Goal: Use online tool/utility: Use online tool/utility

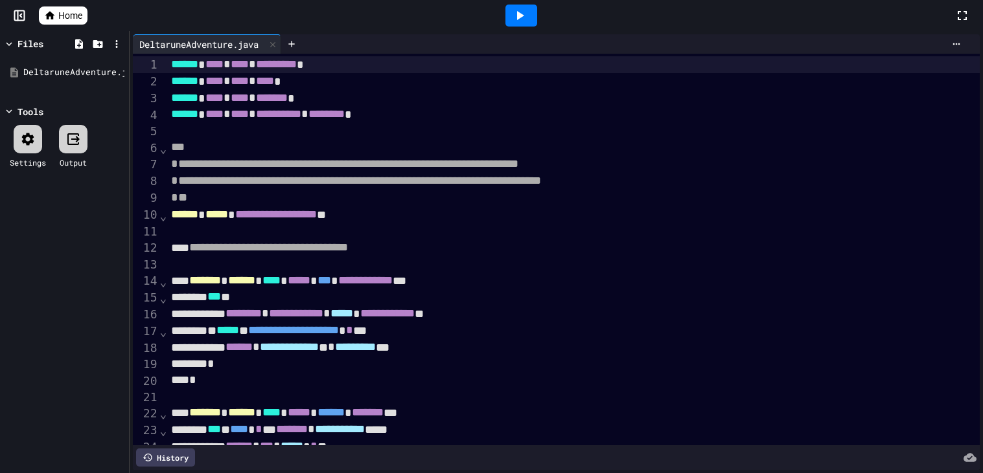
click at [530, 14] on div at bounding box center [521, 16] width 32 height 22
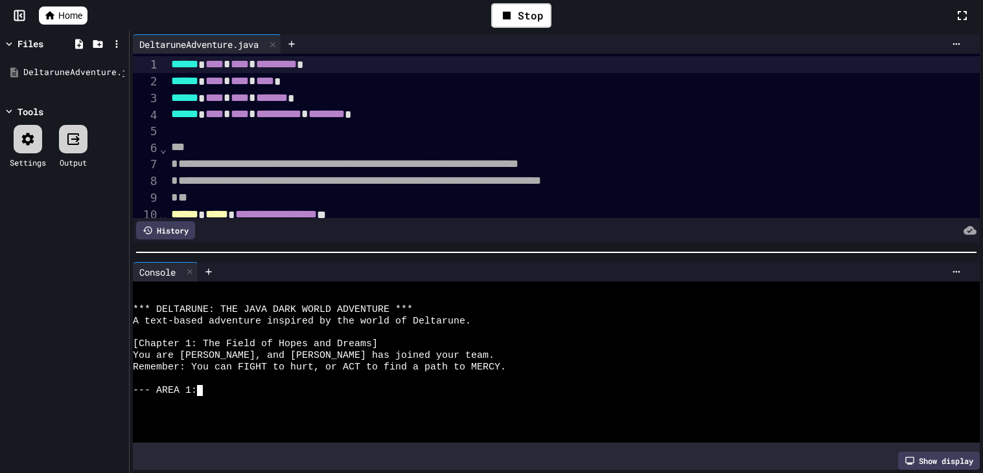
click at [284, 377] on div at bounding box center [550, 380] width 834 height 12
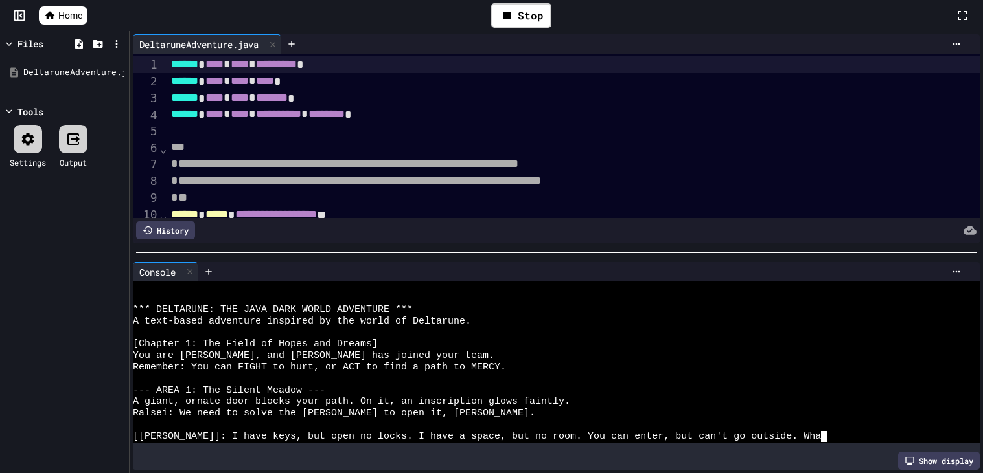
scroll to position [11, 0]
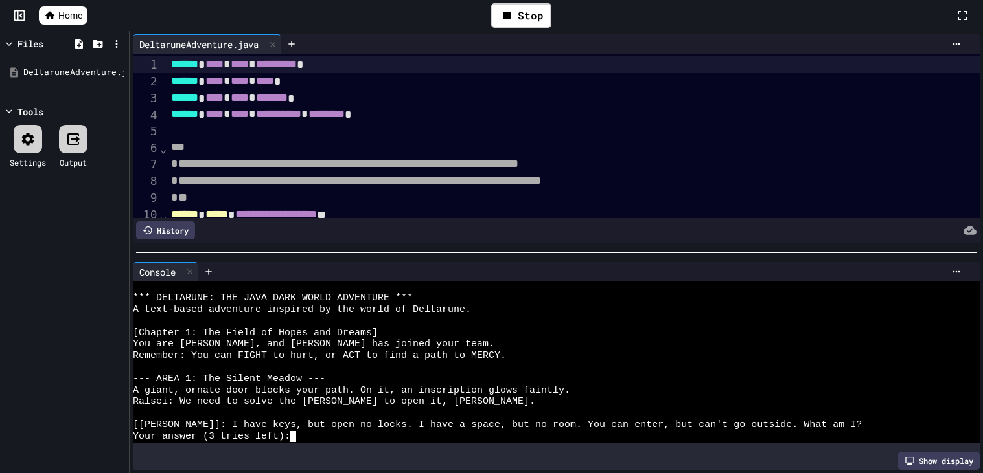
click at [328, 437] on div "Your answer (3 tries left):" at bounding box center [550, 437] width 834 height 12
type textarea "*"
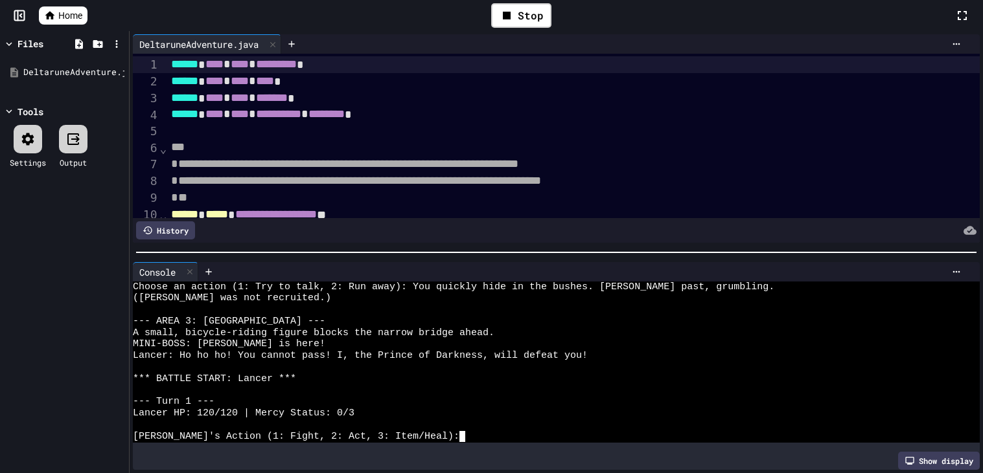
scroll to position [322, 0]
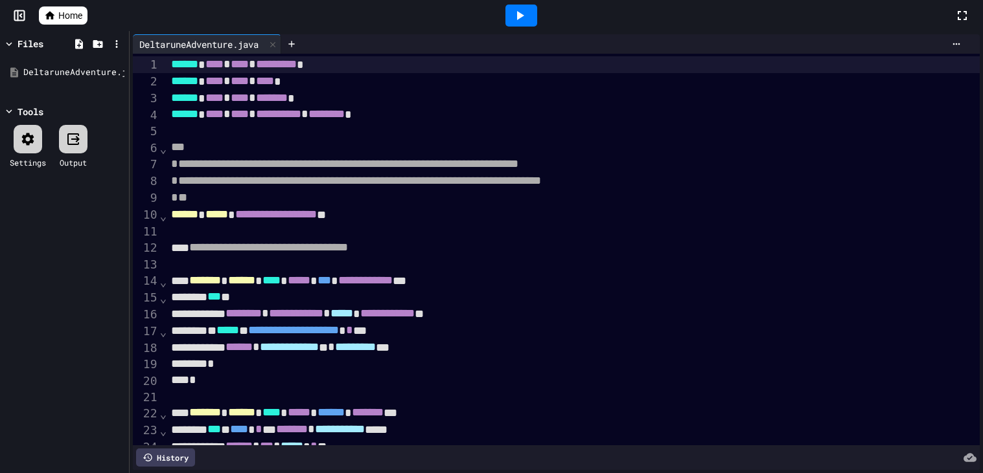
click at [519, 11] on icon at bounding box center [520, 16] width 16 height 16
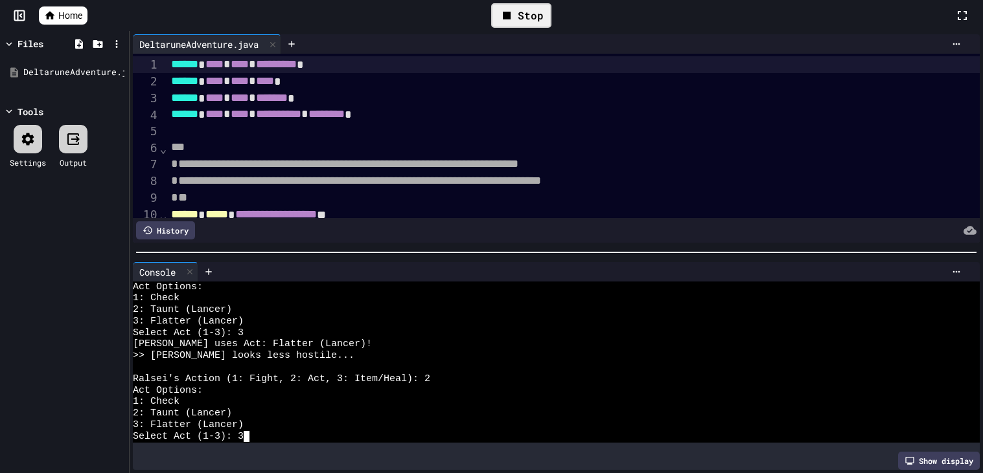
scroll to position [472, 0]
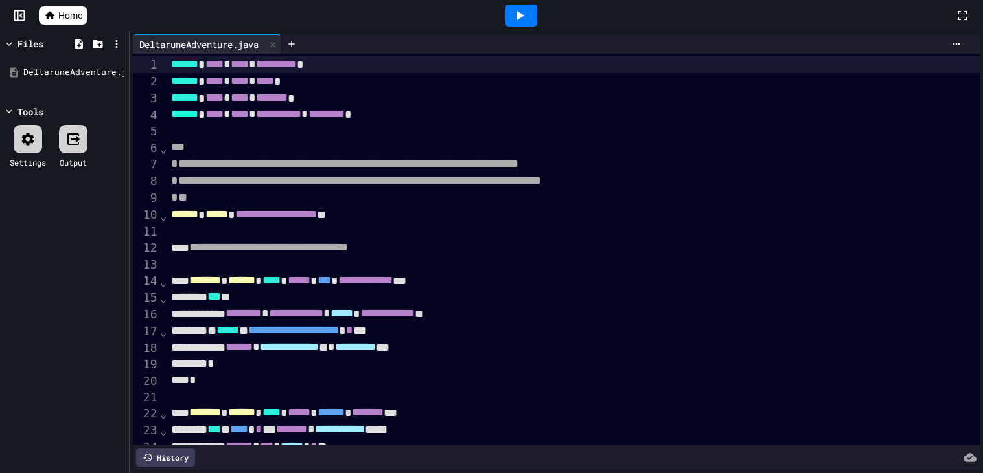
click at [513, 14] on icon at bounding box center [520, 16] width 16 height 16
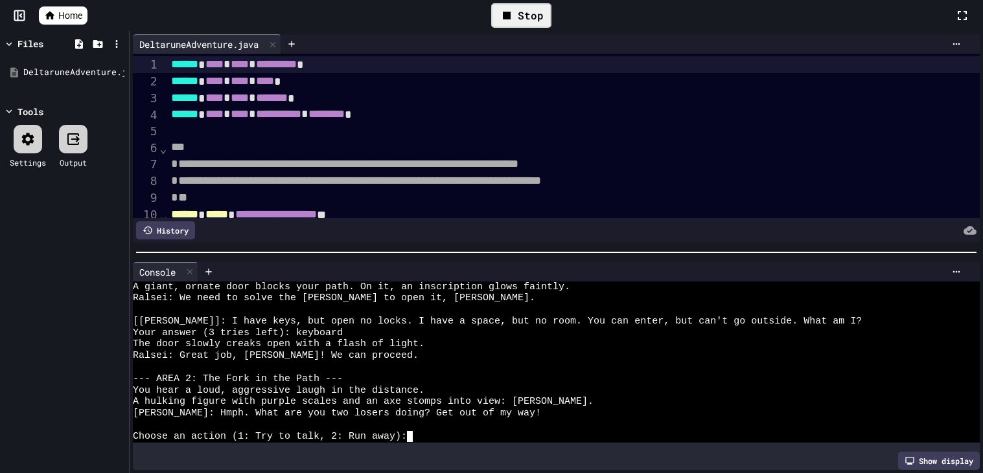
scroll to position [115, 0]
click at [424, 441] on div "Choose an action (1: Try to talk, 2: Run away):" at bounding box center [550, 437] width 834 height 12
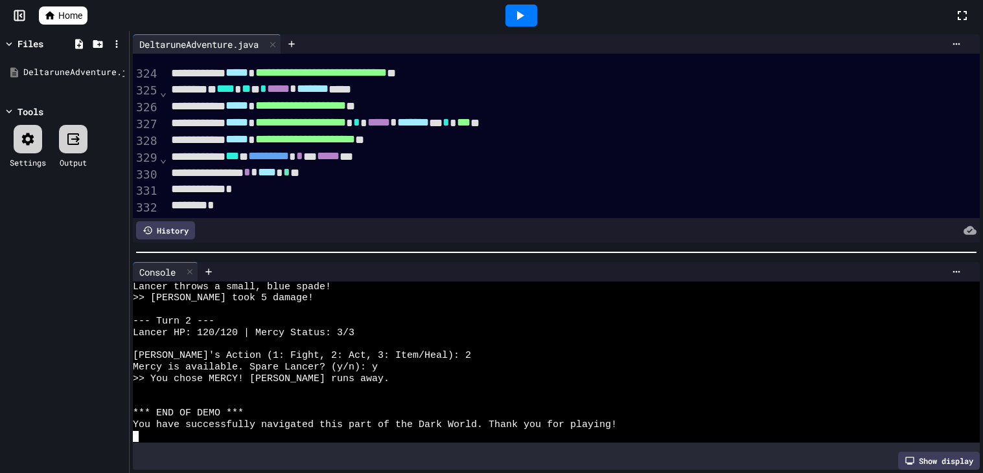
scroll to position [5435, 0]
click at [510, 21] on div at bounding box center [521, 16] width 32 height 22
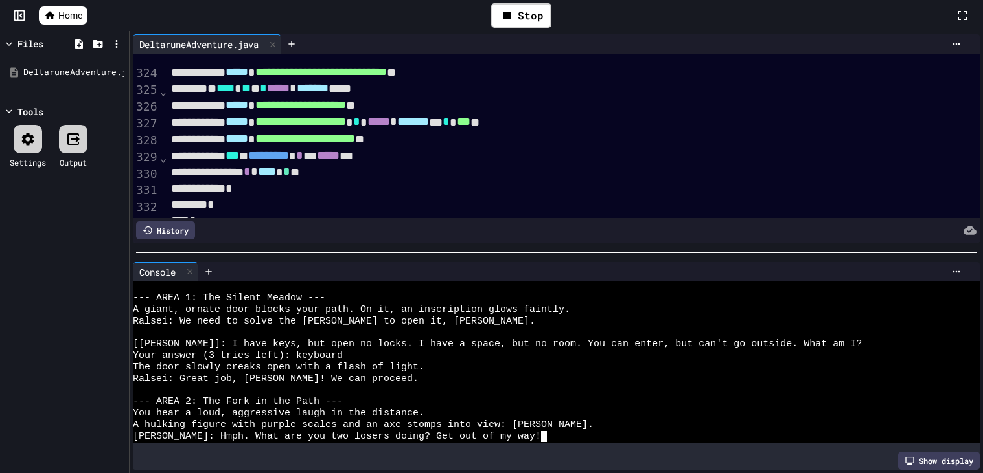
scroll to position [115, 0]
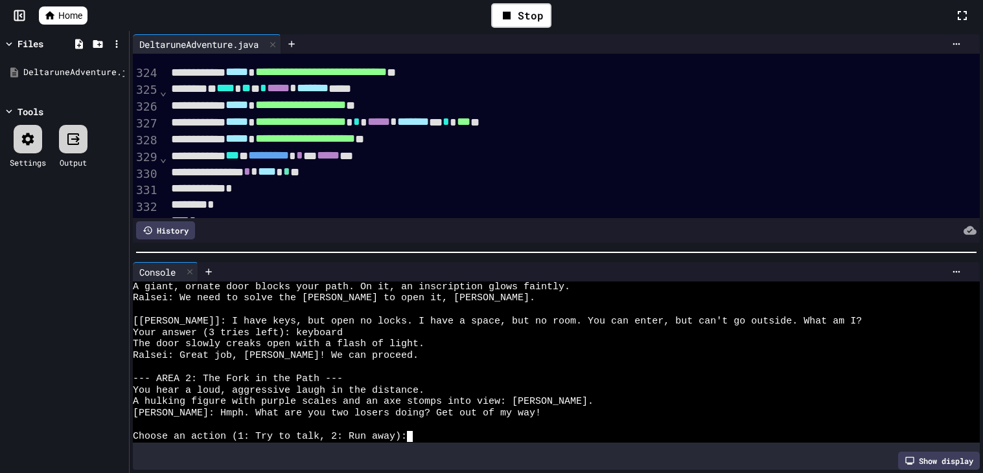
click at [448, 437] on div "Choose an action (1: Try to talk, 2: Run away):" at bounding box center [550, 437] width 834 height 12
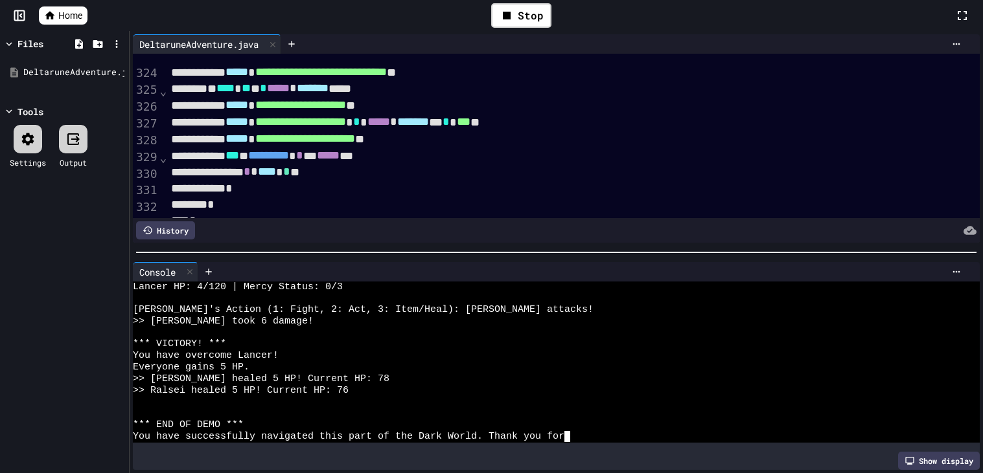
scroll to position [2981, 0]
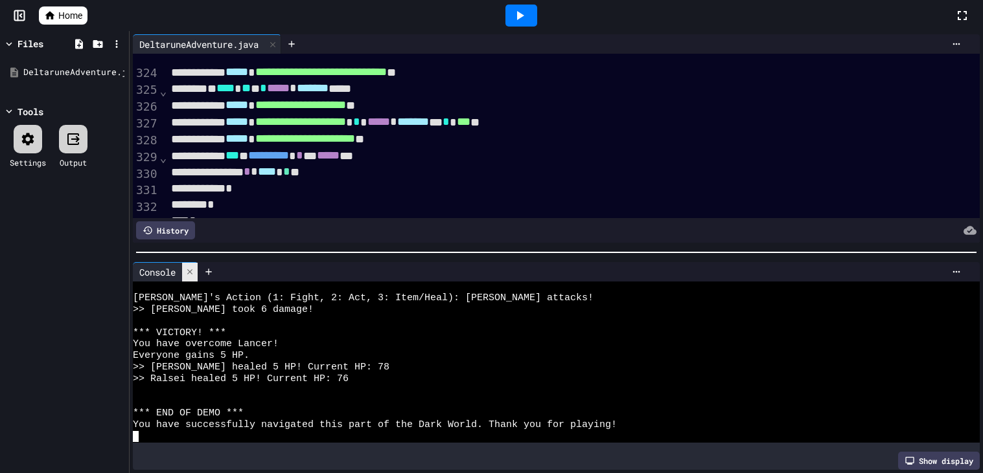
click at [190, 275] on icon at bounding box center [189, 271] width 9 height 9
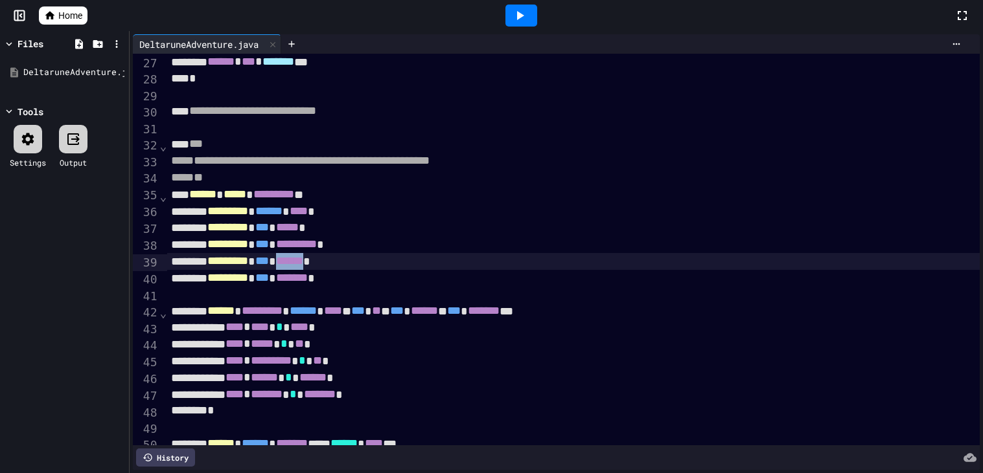
scroll to position [433, 0]
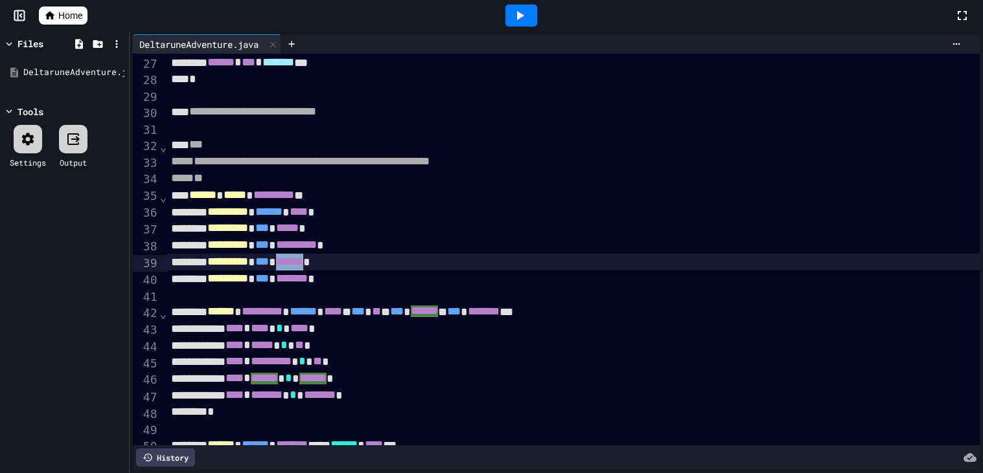
drag, startPoint x: 326, startPoint y: 258, endPoint x: 369, endPoint y: 267, distance: 44.5
click at [369, 267] on div "********* *** ****** *" at bounding box center [573, 262] width 812 height 17
click at [303, 264] on span "******" at bounding box center [289, 262] width 27 height 12
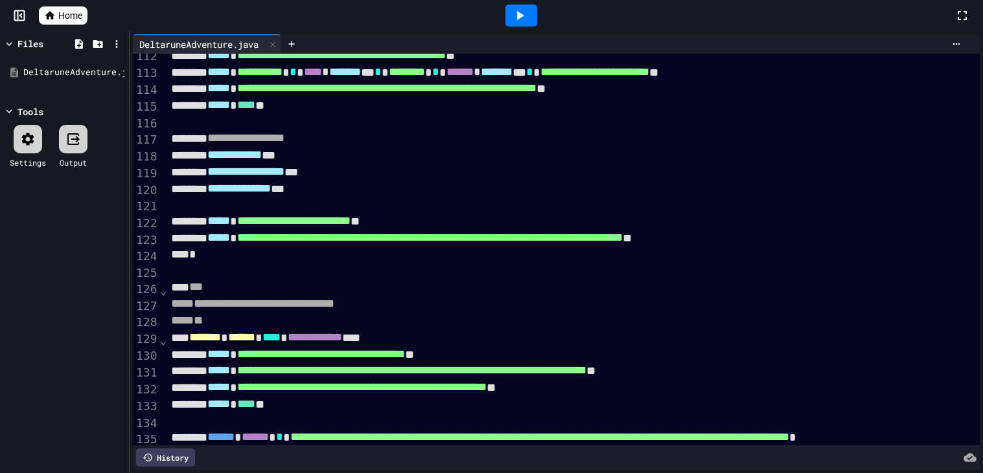
scroll to position [1865, 0]
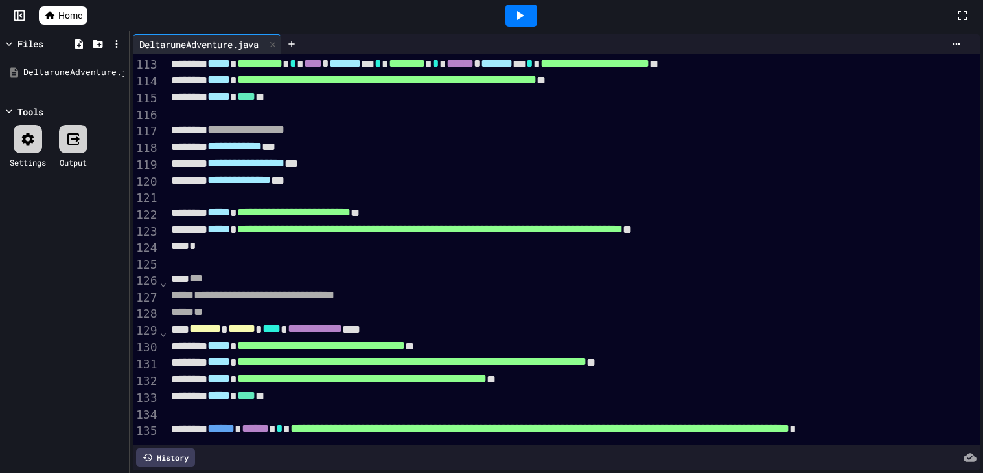
click at [279, 117] on div at bounding box center [573, 114] width 812 height 16
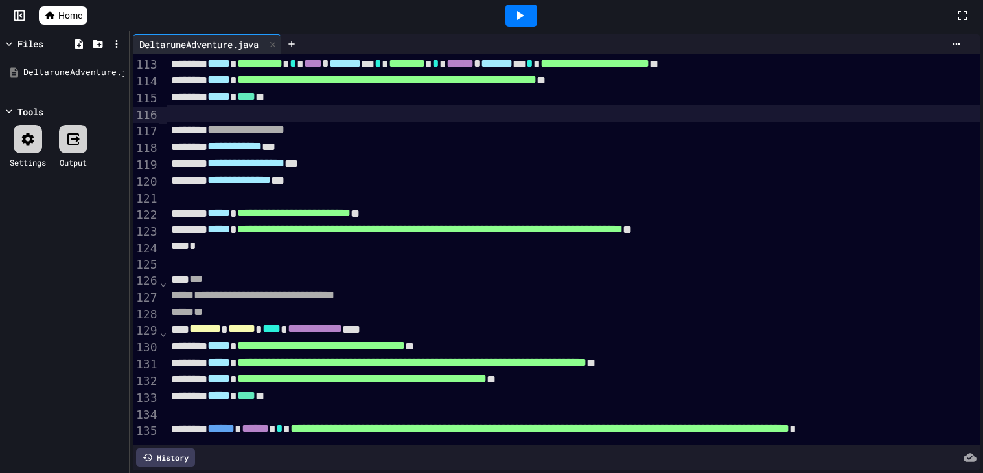
click at [279, 117] on div at bounding box center [573, 114] width 812 height 16
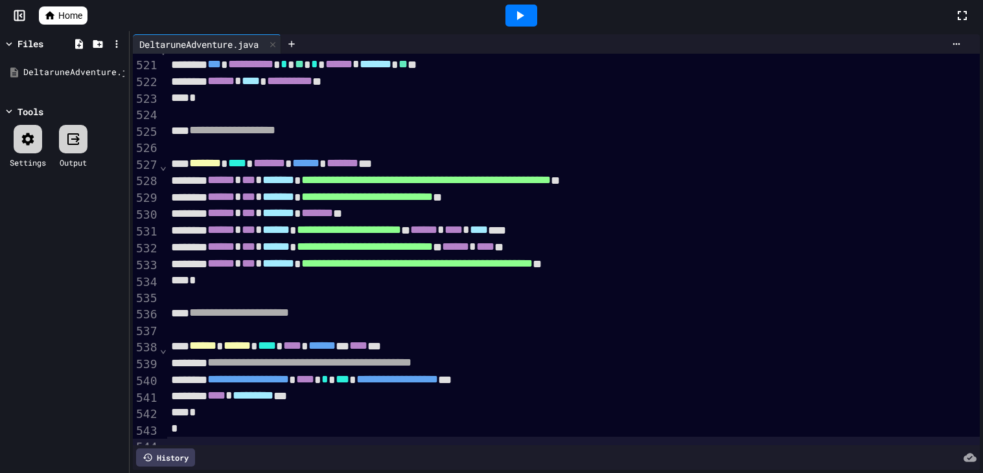
scroll to position [8483, 0]
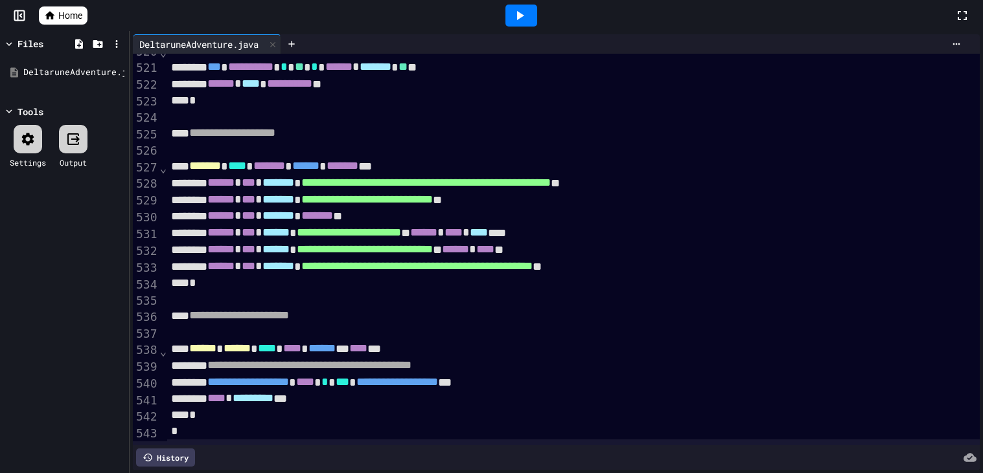
click at [516, 21] on icon at bounding box center [520, 16] width 16 height 16
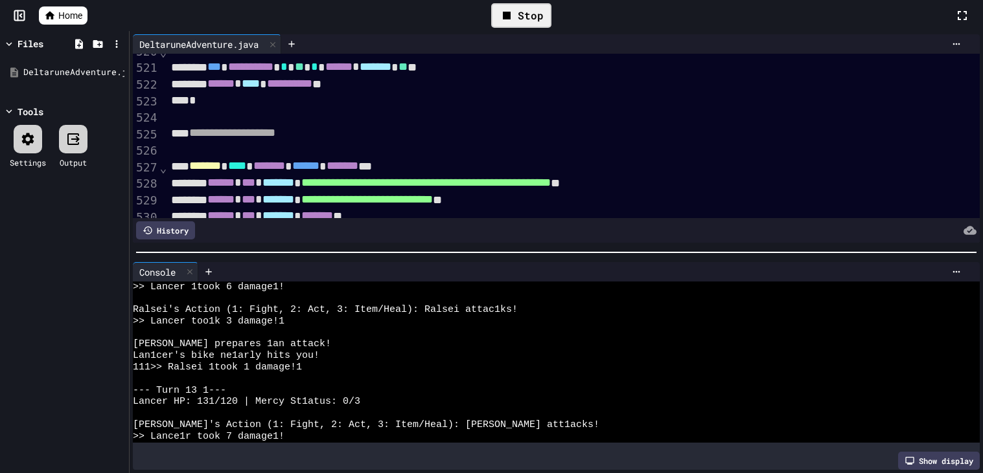
scroll to position [2547, 0]
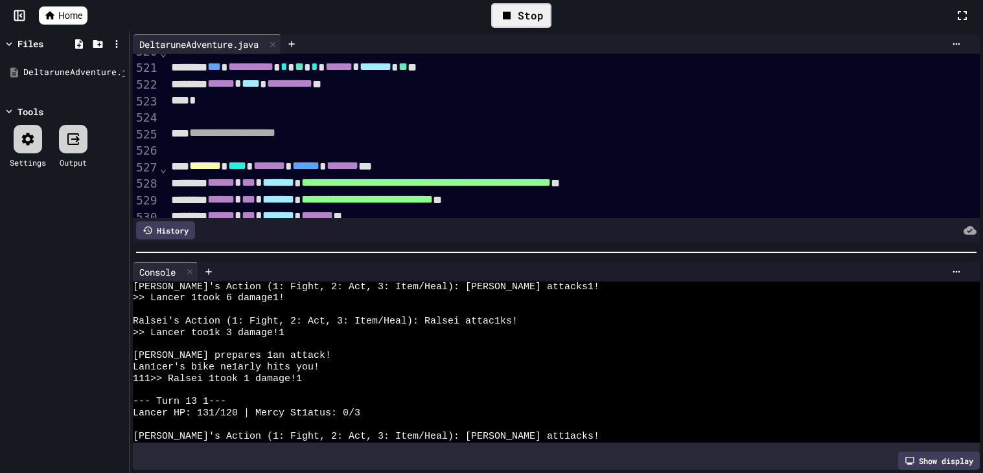
click at [517, 19] on div "Stop" at bounding box center [521, 15] width 60 height 25
click at [517, 19] on icon at bounding box center [520, 15] width 7 height 9
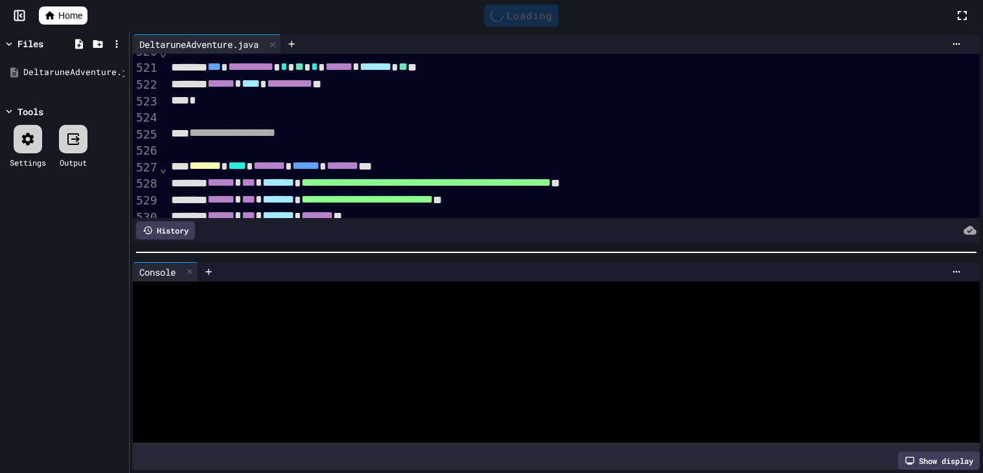
scroll to position [0, 0]
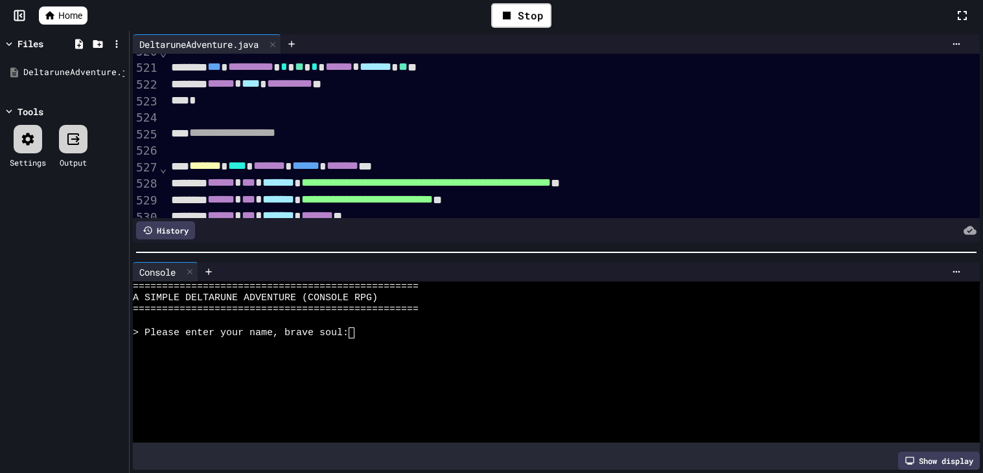
click at [339, 359] on div at bounding box center [550, 356] width 834 height 12
type textarea "*"
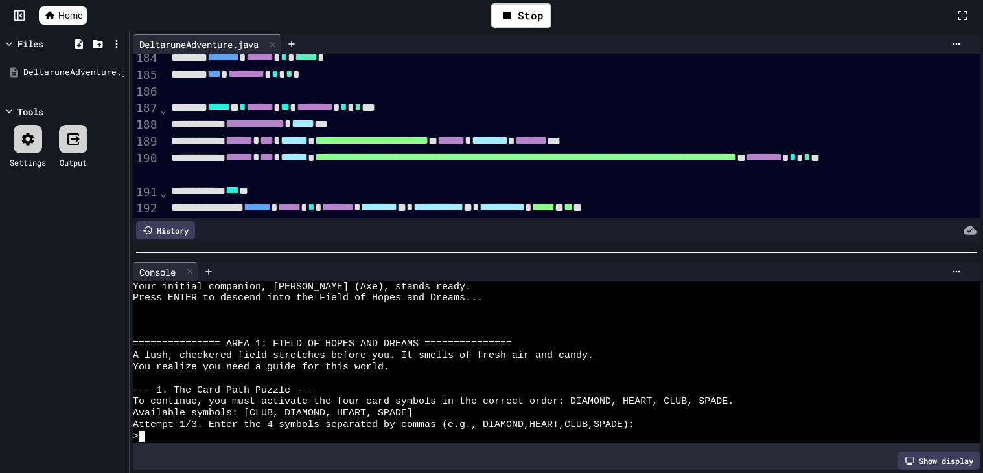
scroll to position [3075, 0]
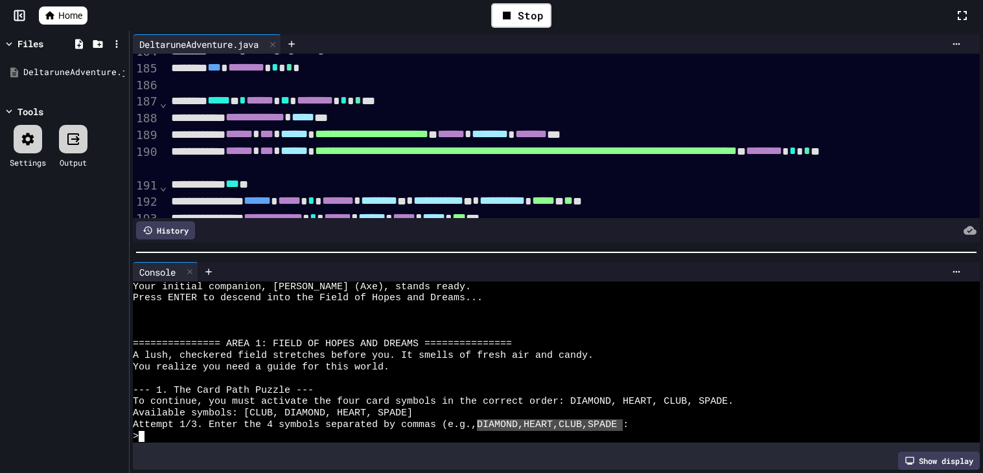
drag, startPoint x: 484, startPoint y: 422, endPoint x: 622, endPoint y: 428, distance: 138.1
type textarea "**********"
click at [337, 433] on div "> ^C" at bounding box center [550, 437] width 834 height 12
click at [176, 434] on div "> ^C" at bounding box center [550, 437] width 834 height 12
click at [532, 20] on div at bounding box center [521, 16] width 32 height 22
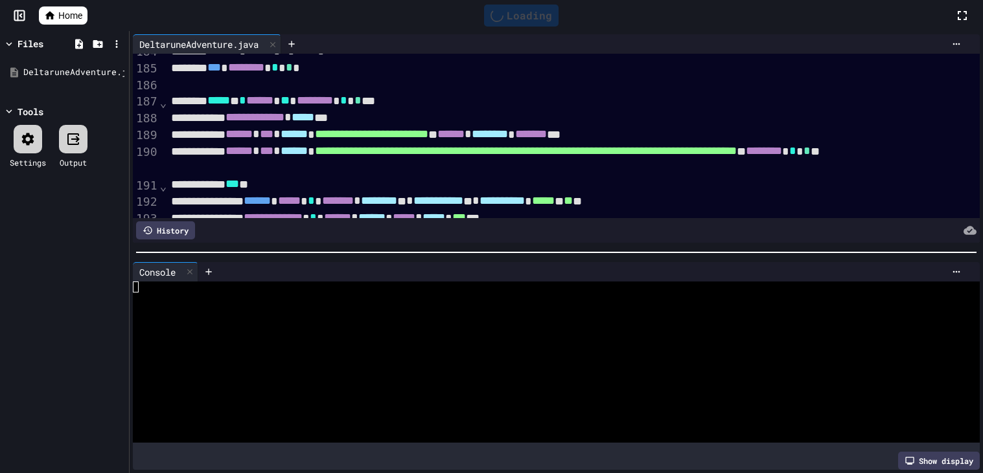
scroll to position [0, 0]
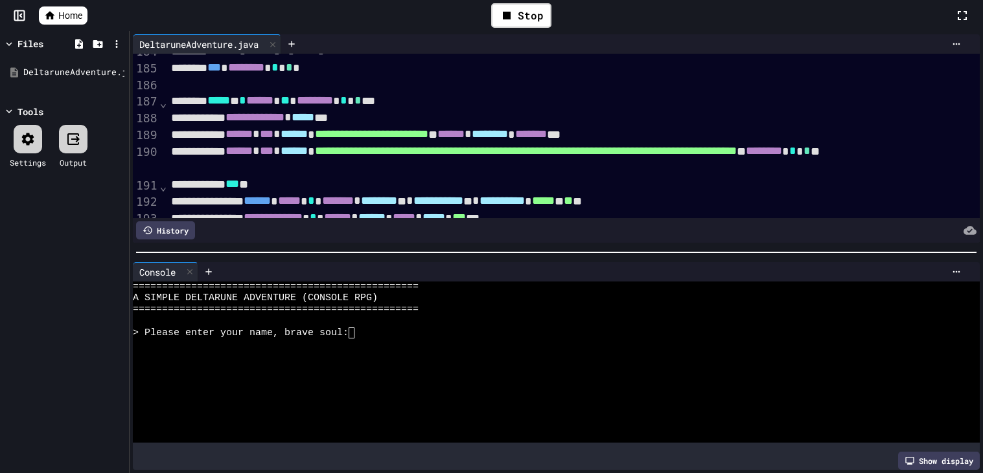
click at [379, 345] on div at bounding box center [550, 345] width 834 height 12
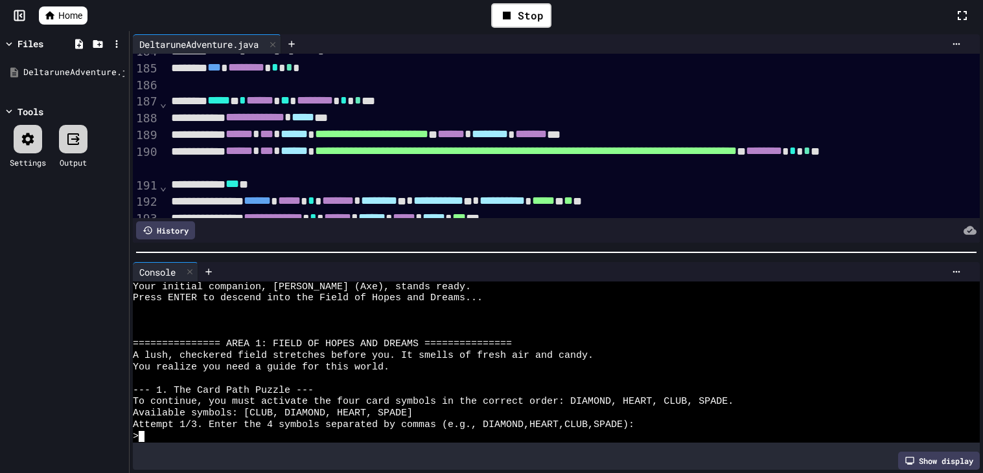
scroll to position [80, 0]
drag, startPoint x: 483, startPoint y: 424, endPoint x: 623, endPoint y: 426, distance: 140.6
type textarea "**********"
click at [509, 11] on div at bounding box center [521, 16] width 32 height 22
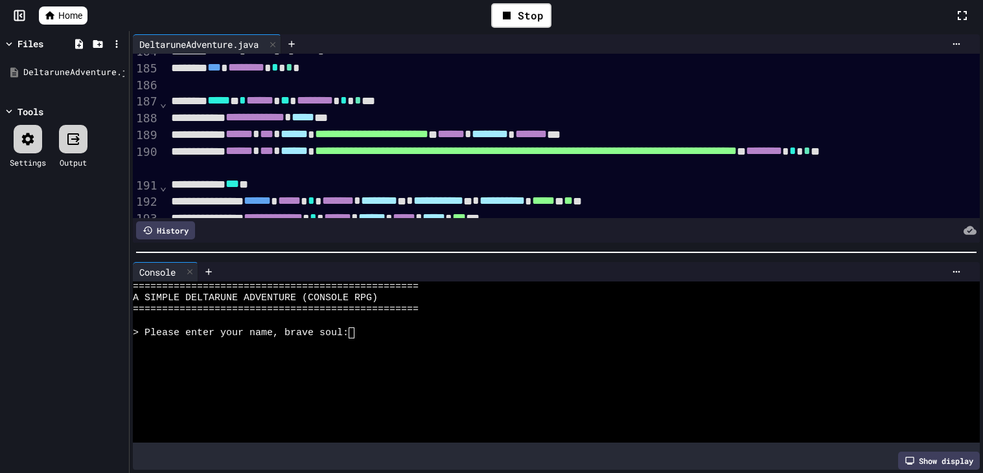
click at [342, 350] on div at bounding box center [550, 356] width 834 height 12
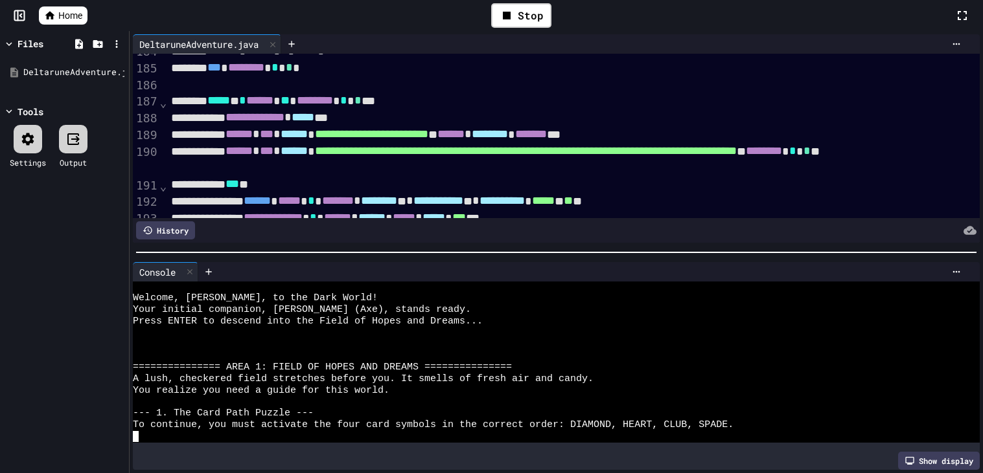
scroll to position [80, 0]
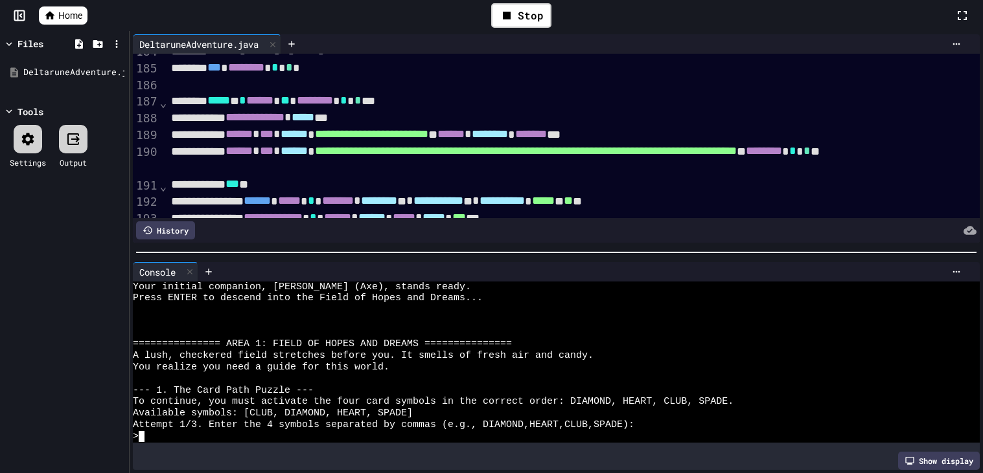
type textarea "*"
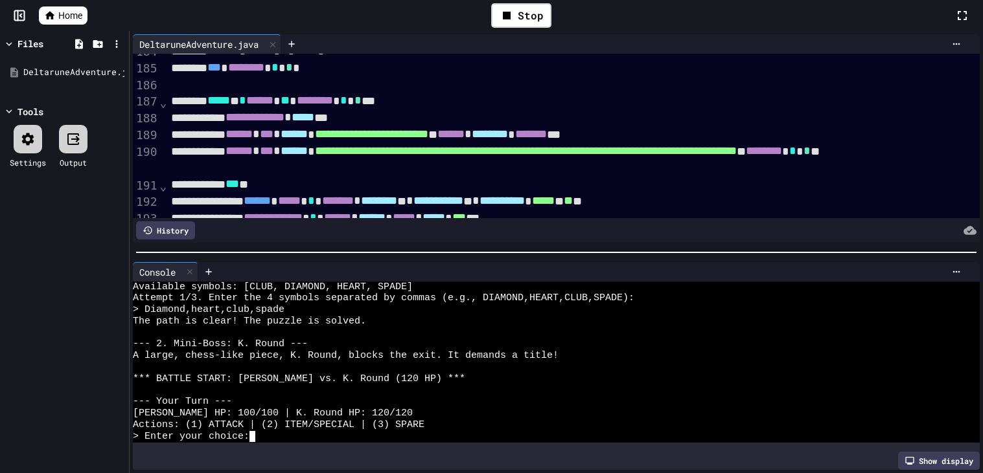
scroll to position [207, 0]
click at [313, 437] on div "> Enter your choice:" at bounding box center [550, 437] width 834 height 12
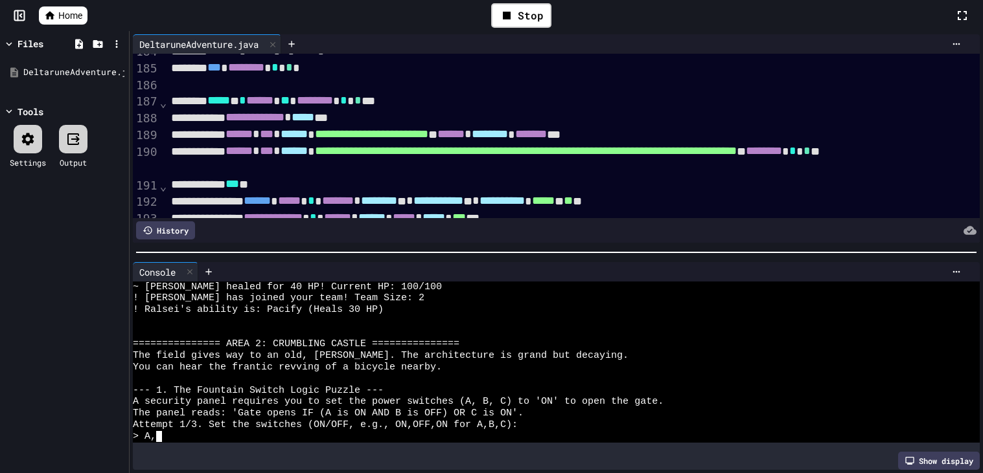
scroll to position [0, 7]
type textarea "***"
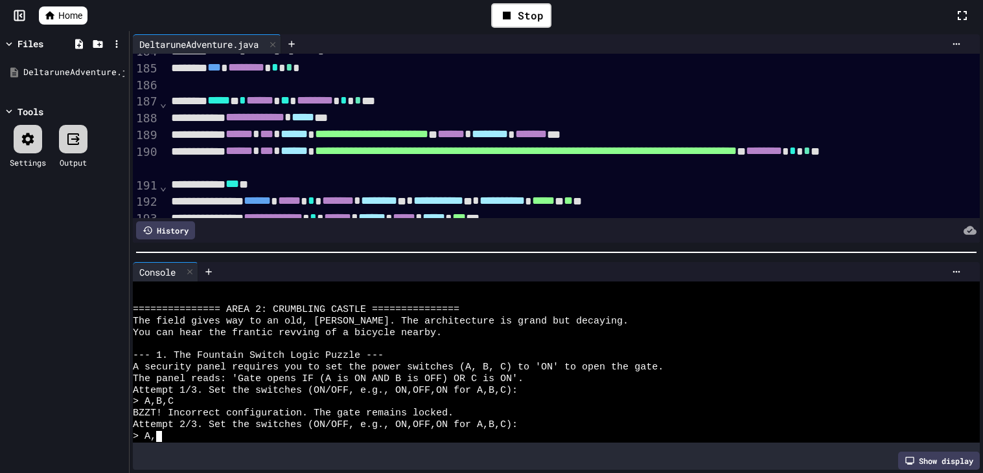
type textarea "***"
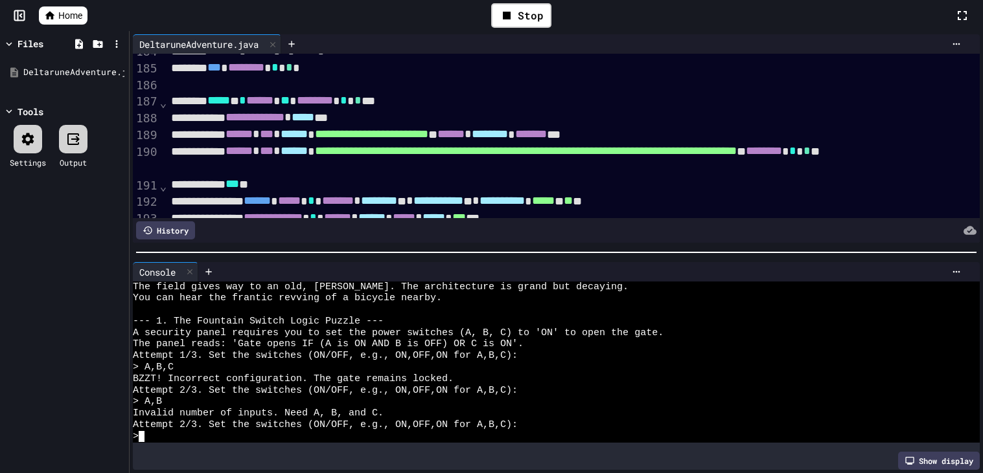
scroll to position [0, 1]
type textarea "**"
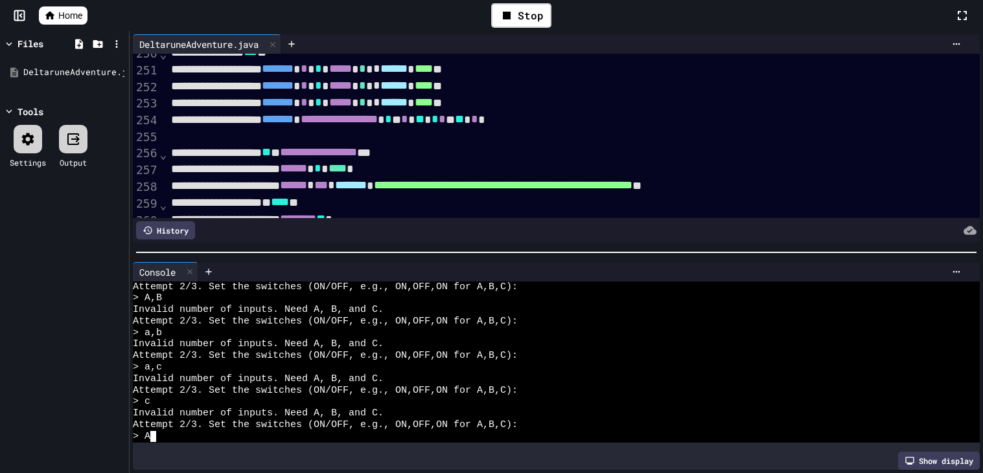
scroll to position [0, 7]
type textarea "***"
click at [254, 451] on div "WWWWWWWWWWWWWWWWWWWWWWWWWWWWWWWW Attempt 2/3. Set the switches (ON/OFF, e.g., O…" at bounding box center [556, 367] width 847 height 171
click at [239, 442] on div ">" at bounding box center [550, 437] width 834 height 12
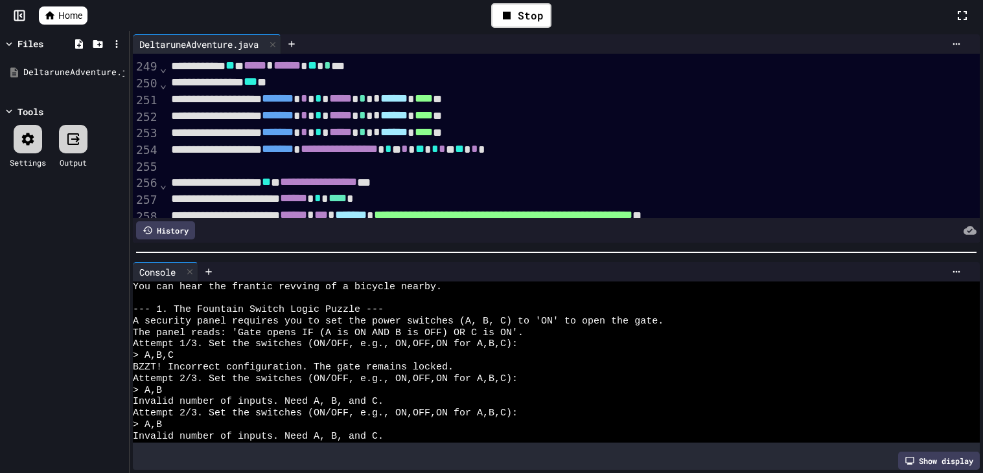
scroll to position [842, 0]
click at [242, 452] on div "WWWWWWWWWWWWWWWWWWWWWWWWWWWWWWWW You can hear the frantic revving of a bicycle …" at bounding box center [556, 367] width 847 height 171
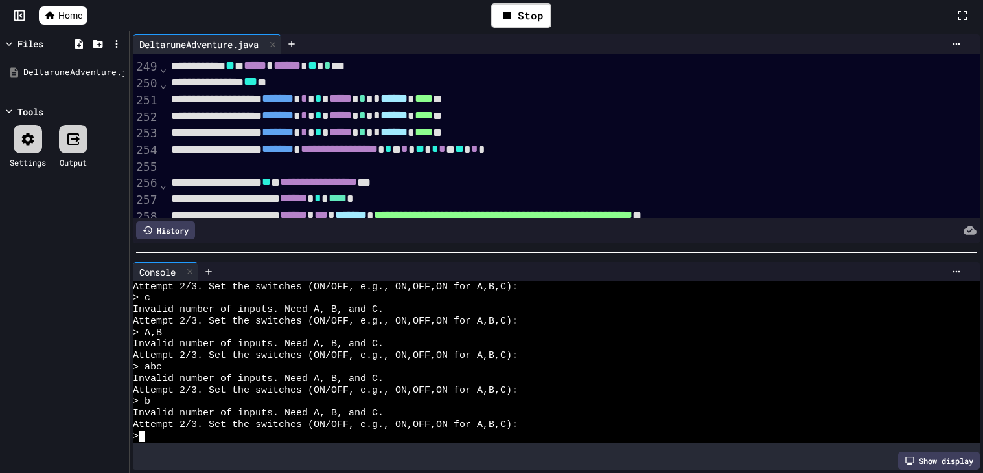
scroll to position [1070, 0]
type textarea "*"
type textarea "**"
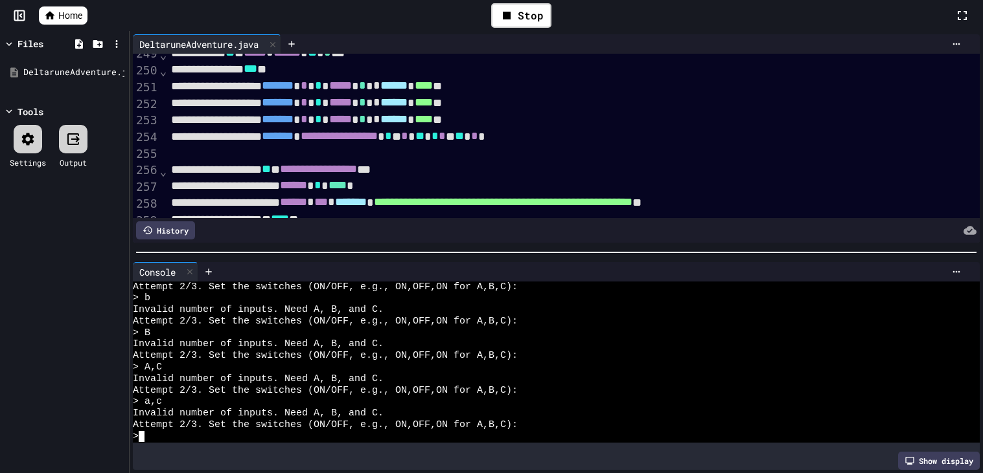
scroll to position [4247, 0]
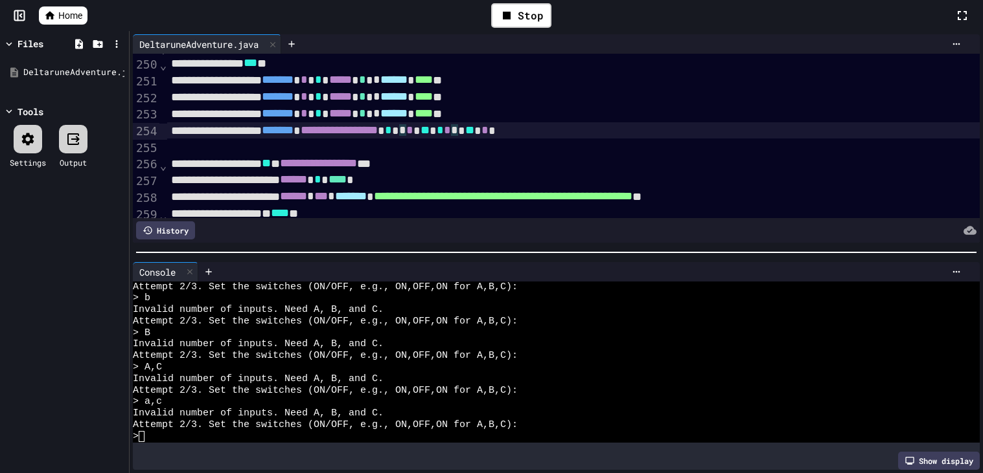
click at [512, 129] on div "**********" at bounding box center [573, 130] width 812 height 17
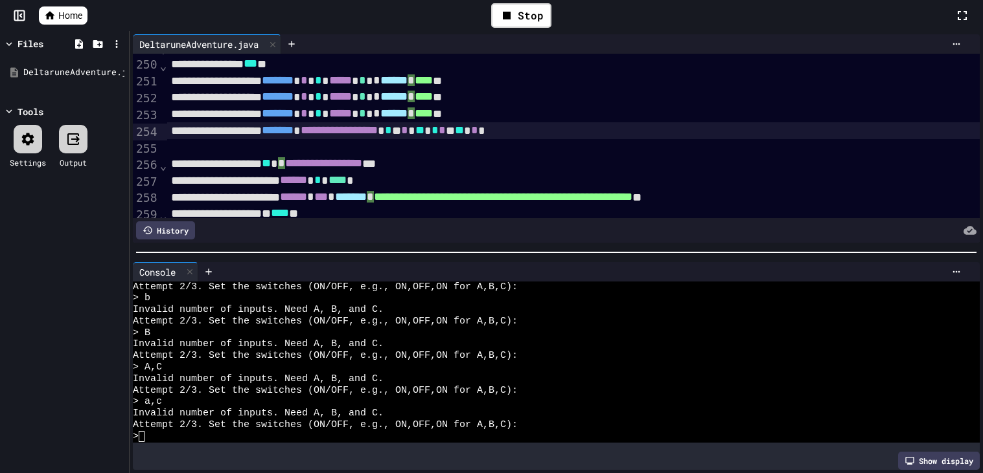
click at [606, 134] on div "**********" at bounding box center [573, 130] width 812 height 17
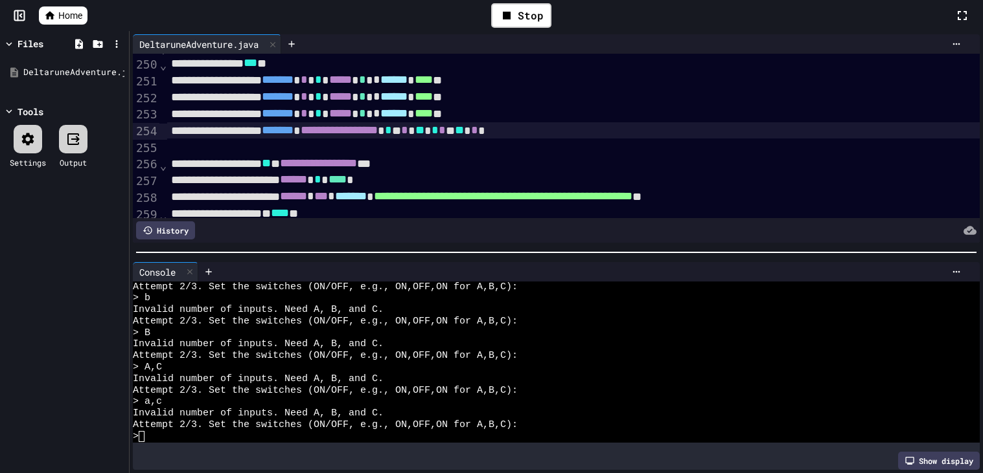
click at [617, 134] on div "**********" at bounding box center [573, 130] width 812 height 17
drag, startPoint x: 617, startPoint y: 133, endPoint x: 510, endPoint y: 137, distance: 106.9
click at [510, 137] on div "**********" at bounding box center [573, 130] width 812 height 17
copy div "* ** * * * ** * *"
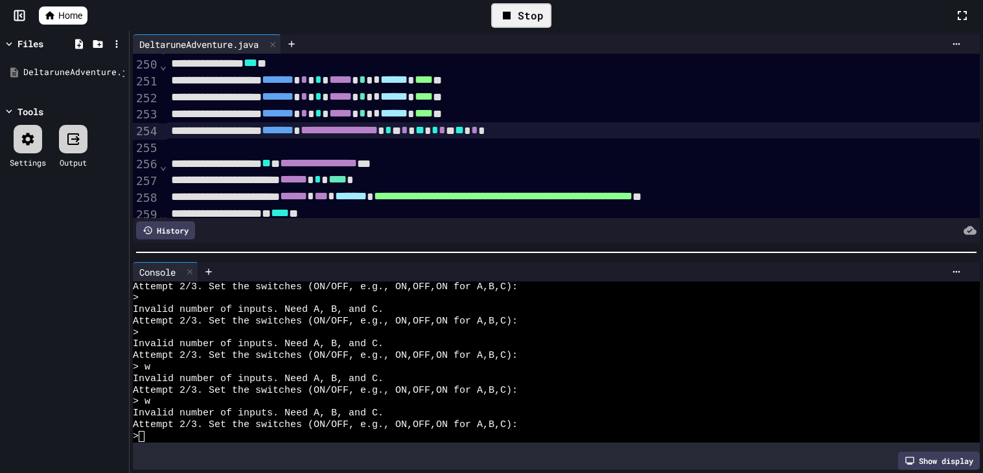
click at [519, 12] on div "Stop" at bounding box center [521, 15] width 60 height 25
drag, startPoint x: 608, startPoint y: 134, endPoint x: 508, endPoint y: 137, distance: 99.1
click at [508, 137] on div "**********" at bounding box center [573, 130] width 812 height 17
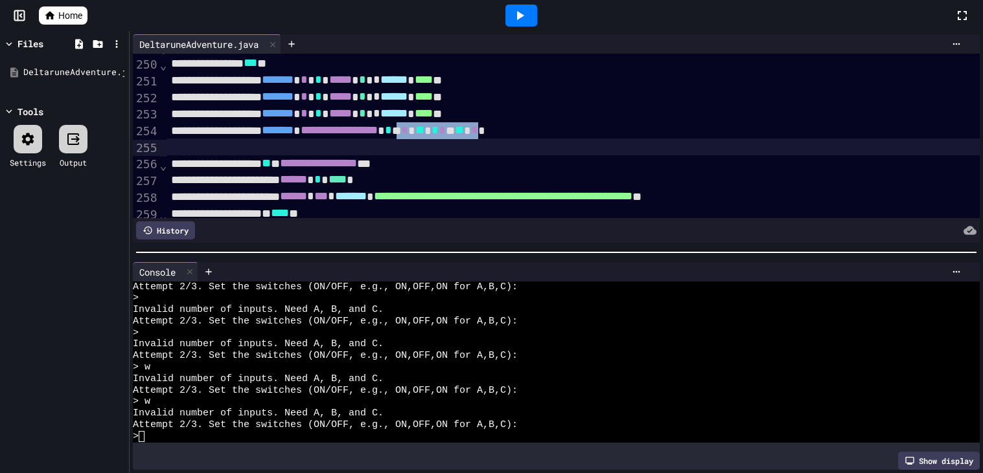
click at [522, 152] on div at bounding box center [573, 147] width 812 height 16
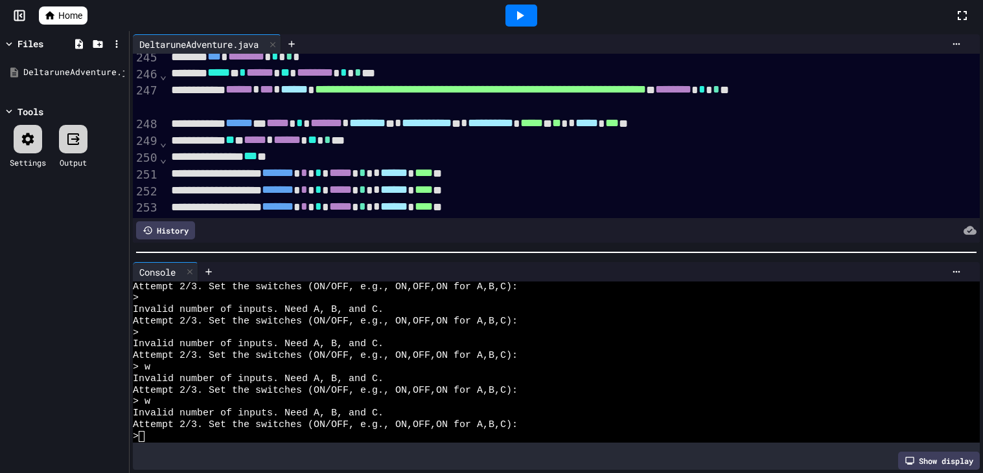
scroll to position [4153, 0]
click at [522, 152] on div "*** *" at bounding box center [573, 157] width 812 height 17
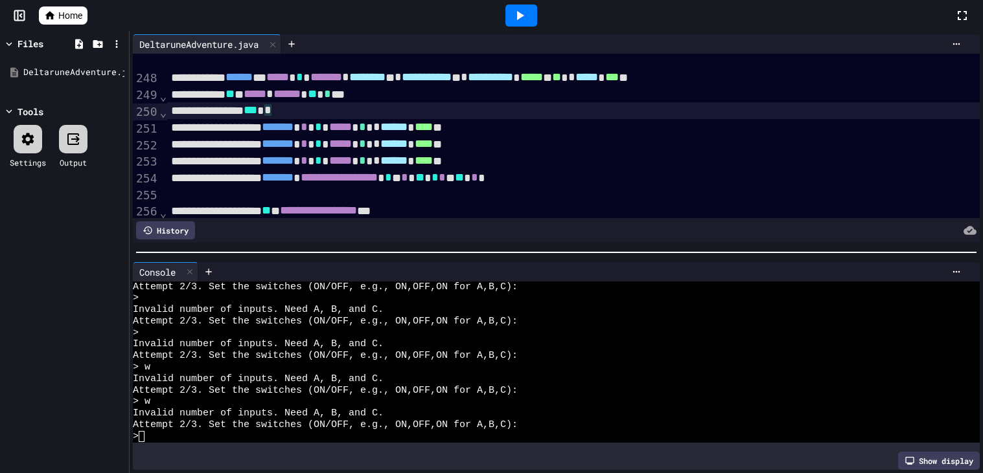
scroll to position [4200, 0]
click at [306, 436] on div ">" at bounding box center [550, 437] width 834 height 12
click at [521, 25] on div at bounding box center [521, 16] width 32 height 22
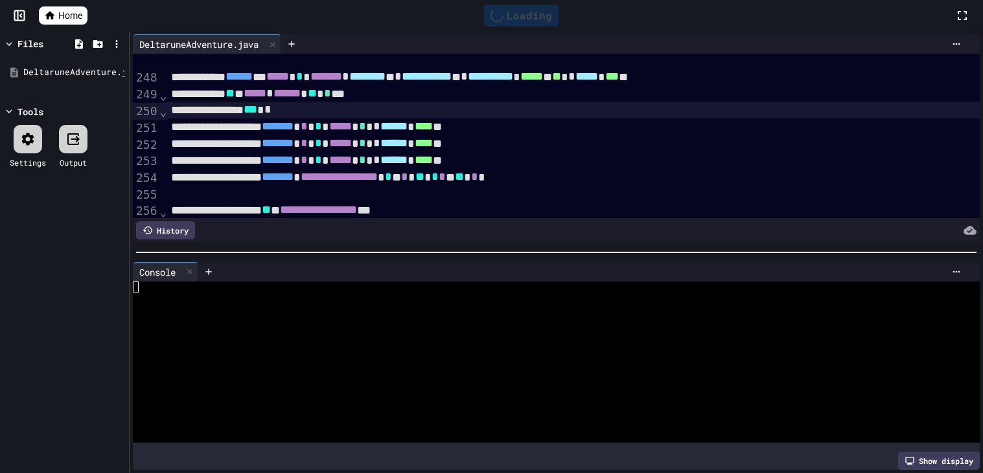
scroll to position [0, 0]
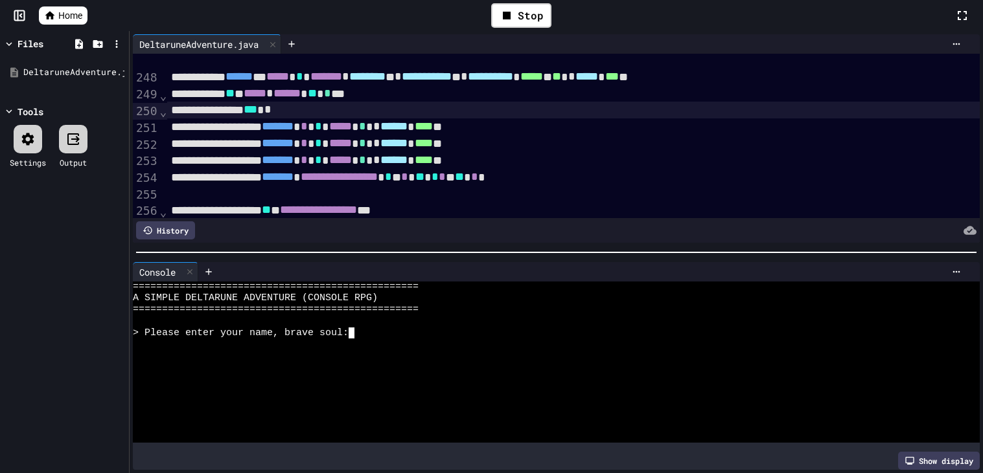
click at [330, 360] on div at bounding box center [550, 356] width 834 height 12
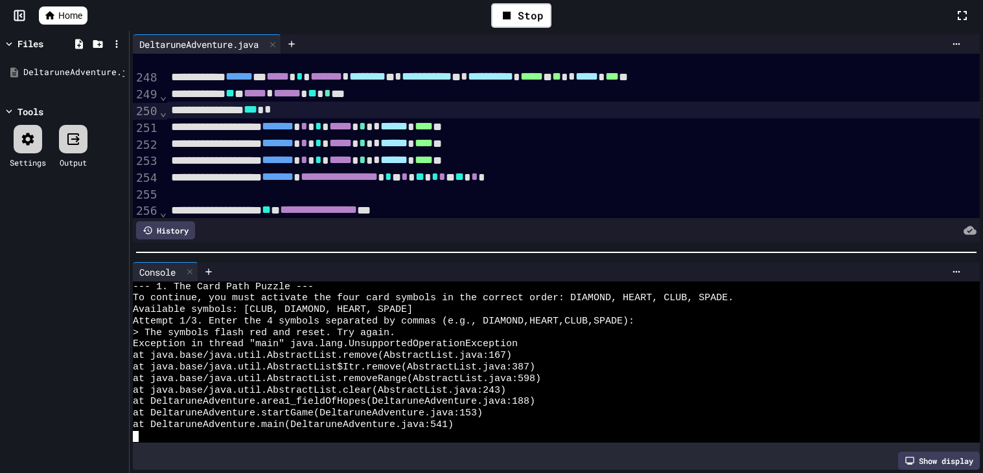
scroll to position [207, 0]
click at [521, 8] on icon at bounding box center [520, 16] width 16 height 16
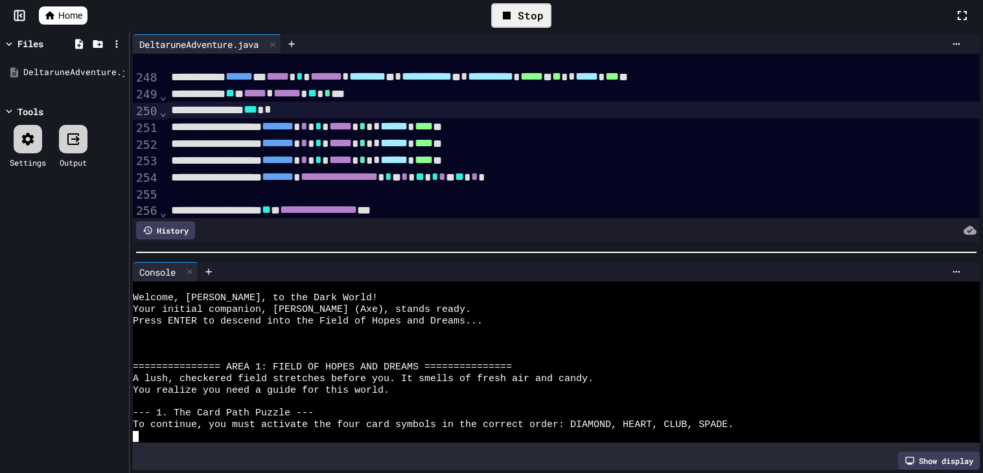
scroll to position [80, 0]
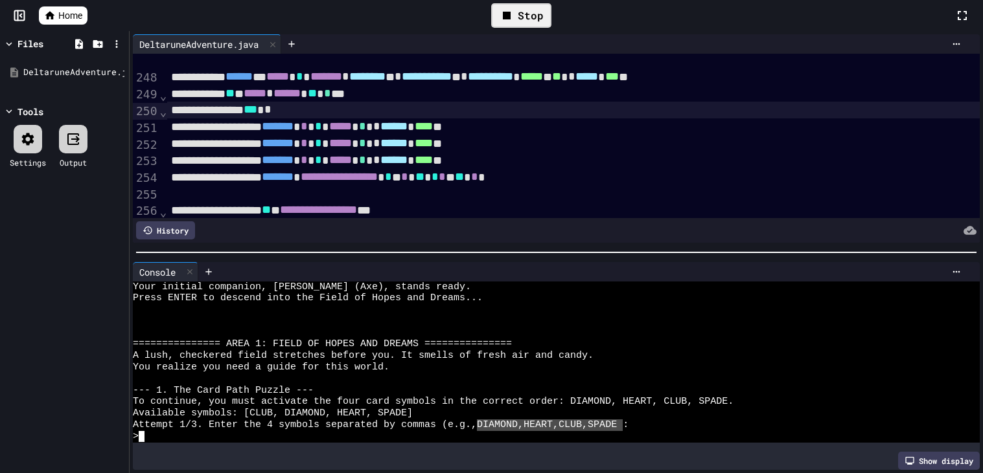
drag, startPoint x: 483, startPoint y: 422, endPoint x: 621, endPoint y: 430, distance: 138.9
type textarea "**********"
click at [521, 14] on icon at bounding box center [520, 15] width 7 height 9
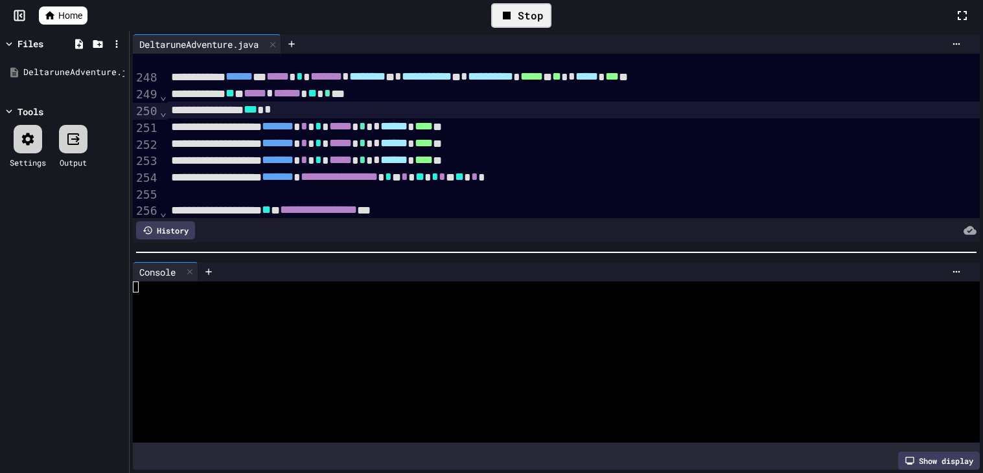
scroll to position [0, 0]
click at [525, 16] on div "Stop" at bounding box center [521, 15] width 60 height 25
click at [519, 17] on icon at bounding box center [520, 15] width 7 height 9
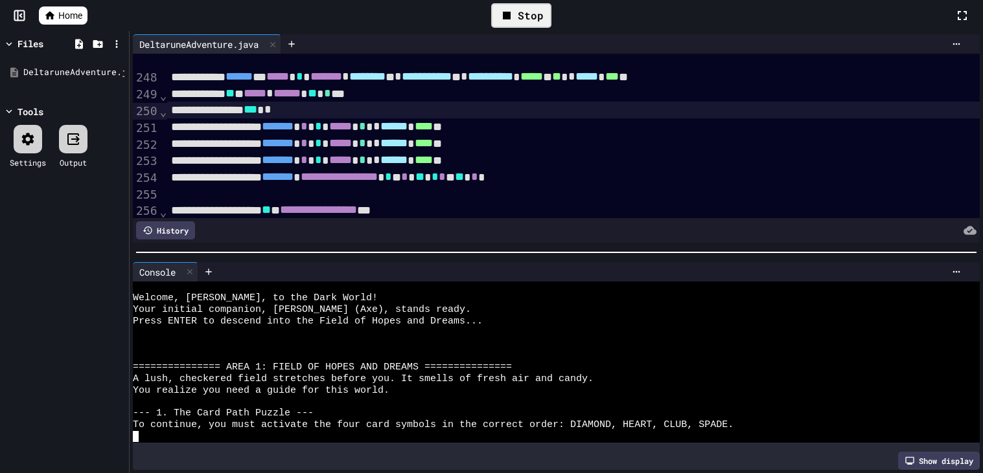
scroll to position [80, 0]
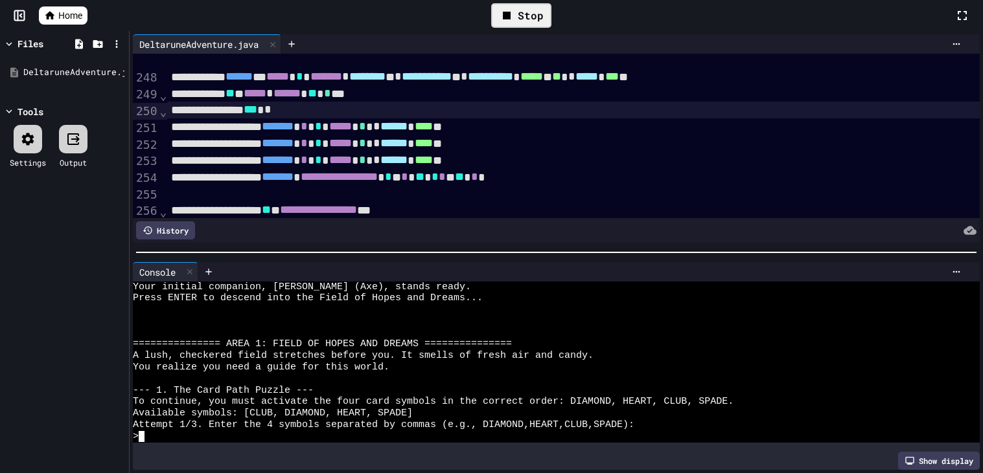
type textarea "*"
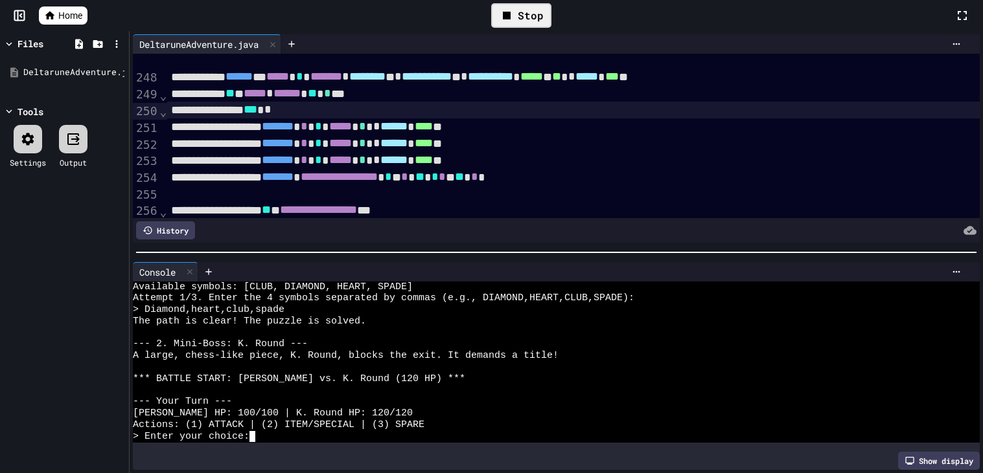
scroll to position [207, 0]
